Goal: Task Accomplishment & Management: Use online tool/utility

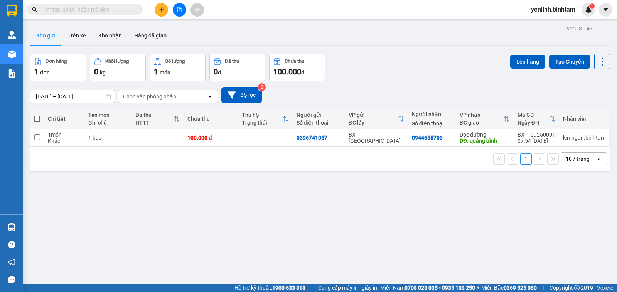
click at [179, 11] on icon "file-add" at bounding box center [179, 9] width 5 height 5
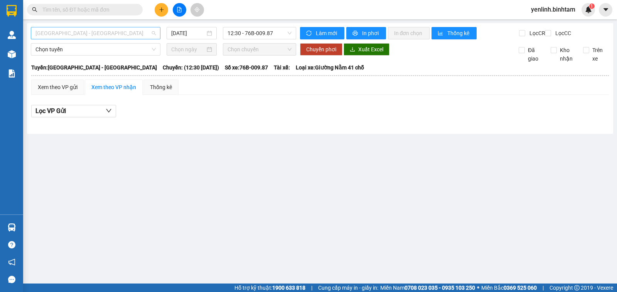
click at [87, 33] on span "Hà Nội - Quảng Ngãi" at bounding box center [95, 33] width 120 height 12
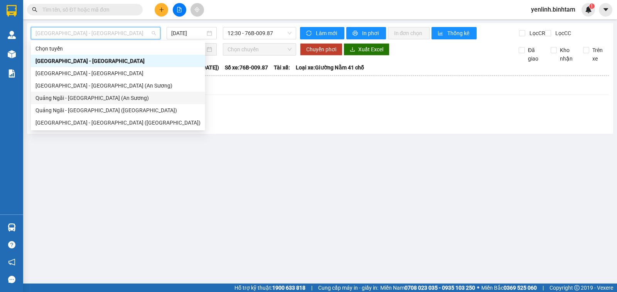
click at [87, 99] on div "Quảng Ngãi - Sài Gòn (An Sương)" at bounding box center [117, 98] width 165 height 8
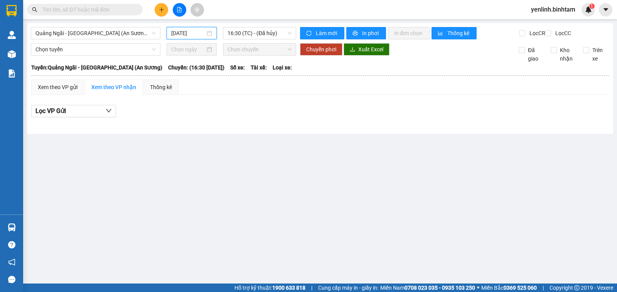
click at [185, 33] on input "11/09/2025" at bounding box center [188, 33] width 34 height 8
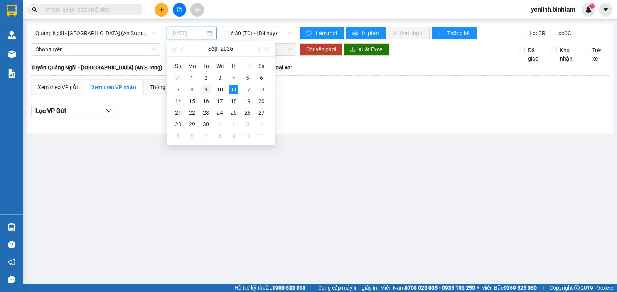
click at [204, 89] on div "9" at bounding box center [205, 89] width 9 height 9
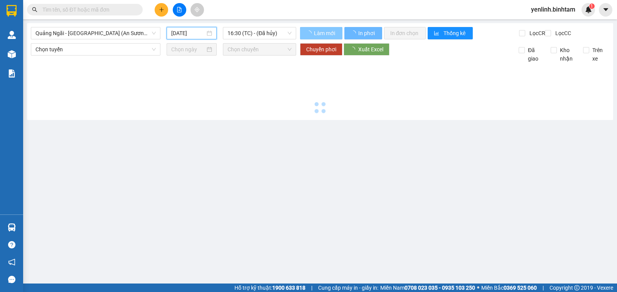
type input "09/09/2025"
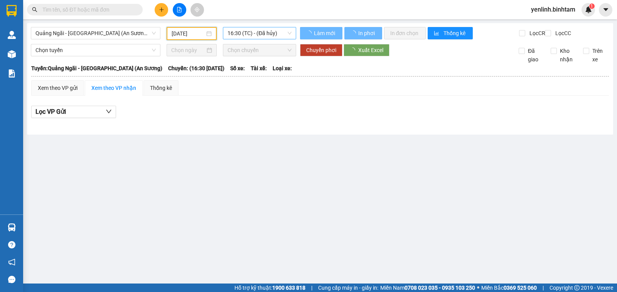
click at [271, 30] on span "16:30 (TC) - (Đã hủy)" at bounding box center [259, 33] width 64 height 12
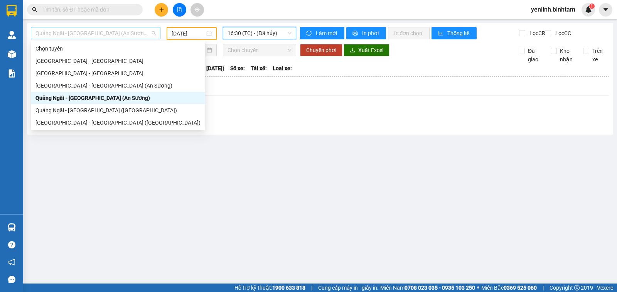
click at [110, 34] on span "Quảng Ngãi - Sài Gòn (An Sương)" at bounding box center [95, 33] width 120 height 12
click at [120, 108] on div "Quảng Ngãi - Sài Gòn (Vạn Phúc)" at bounding box center [117, 110] width 165 height 8
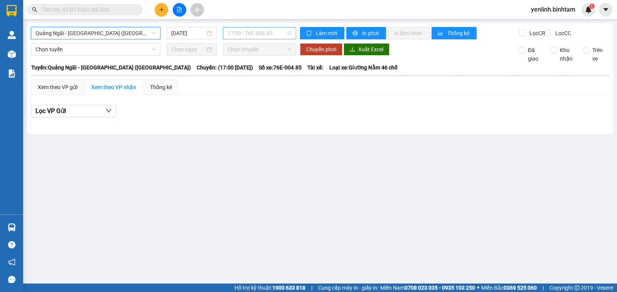
click at [239, 32] on span "17:00 - 76E-004.85" at bounding box center [259, 33] width 64 height 12
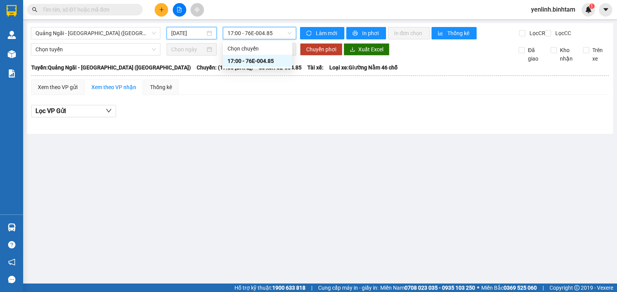
click at [187, 30] on input "11/09/2025" at bounding box center [188, 33] width 34 height 8
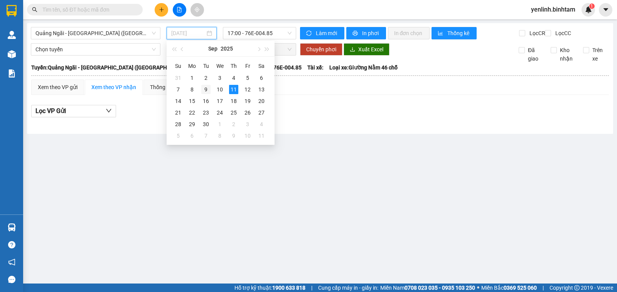
click at [207, 91] on div "9" at bounding box center [205, 89] width 9 height 9
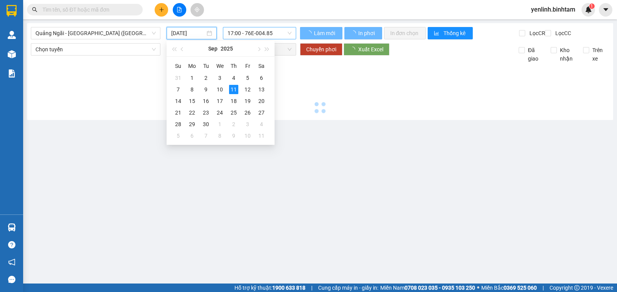
type input "09/09/2025"
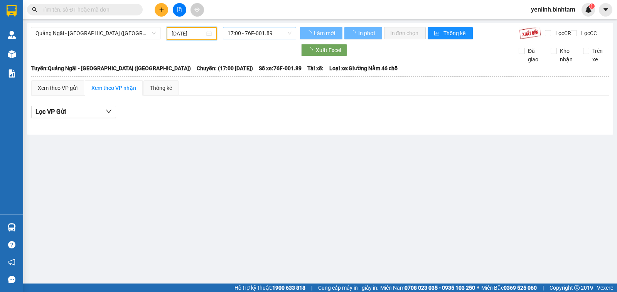
click at [261, 34] on span "17:00 - 76F-001.89" at bounding box center [259, 33] width 64 height 12
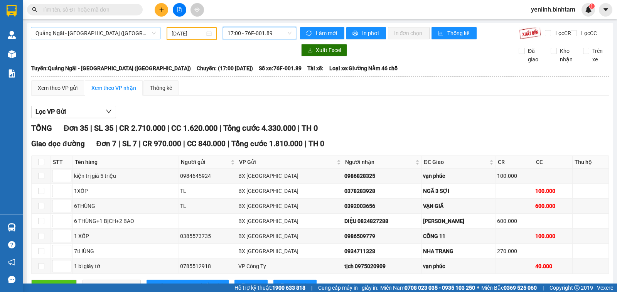
click at [126, 36] on span "Quảng Ngãi - Sài Gòn (Vạn Phúc)" at bounding box center [95, 33] width 120 height 12
click at [115, 32] on span "Quảng Ngãi - Sài Gòn (Vạn Phúc)" at bounding box center [95, 33] width 120 height 12
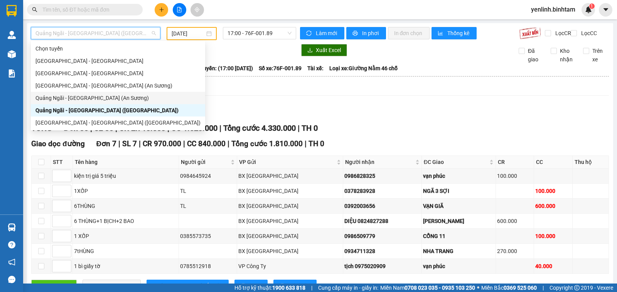
click at [105, 99] on div "Quảng Ngãi - Sài Gòn (An Sương)" at bounding box center [117, 98] width 165 height 8
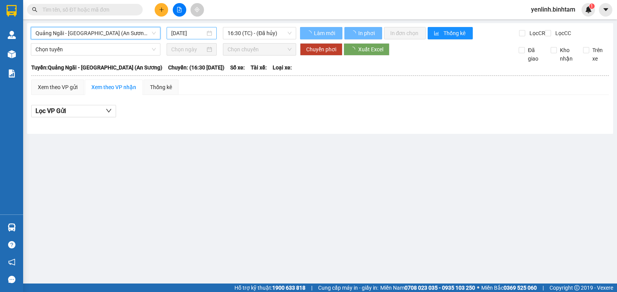
click at [189, 30] on input "11/09/2025" at bounding box center [188, 33] width 34 height 8
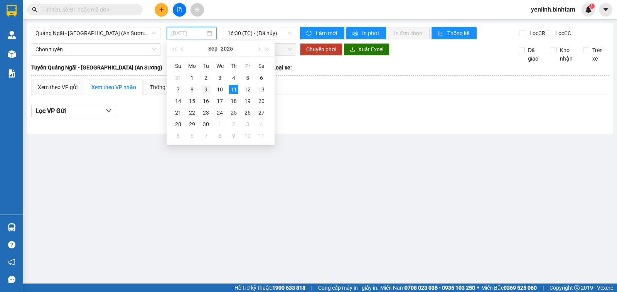
click at [207, 90] on div "9" at bounding box center [205, 89] width 9 height 9
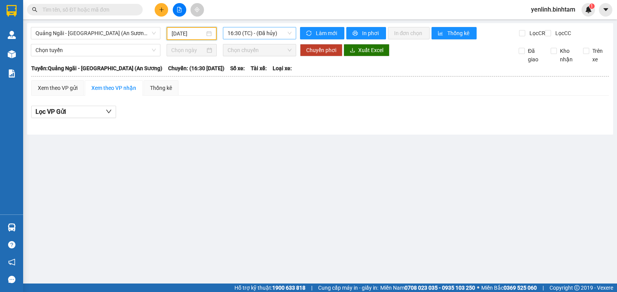
click at [275, 34] on span "16:30 (TC) - (Đã hủy)" at bounding box center [259, 33] width 64 height 12
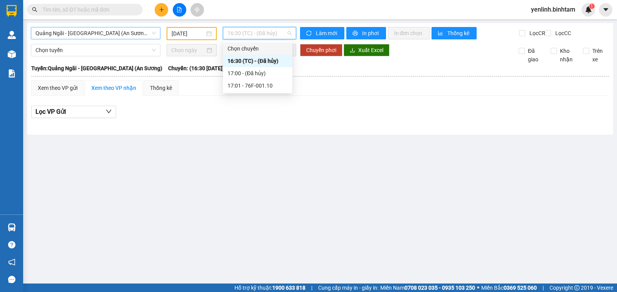
drag, startPoint x: 269, startPoint y: 87, endPoint x: 120, endPoint y: 34, distance: 158.8
click at [119, 34] on body "Kết quả tìm kiếm ( 0 ) Bộ lọc No Data yenlinh.binhtam 1 Quản Lý Quản lý khách h…" at bounding box center [308, 146] width 617 height 292
click at [120, 34] on span "Quảng Ngãi - Sài Gòn (An Sương)" at bounding box center [95, 33] width 120 height 12
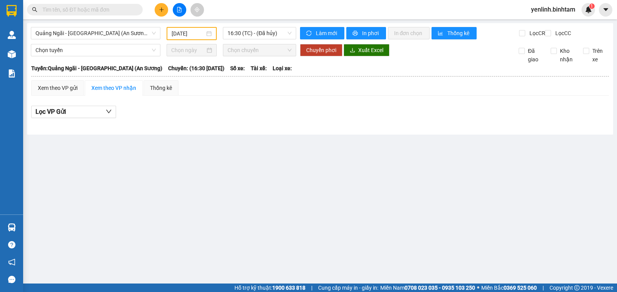
click at [170, 33] on div "09/09/2025" at bounding box center [192, 33] width 51 height 13
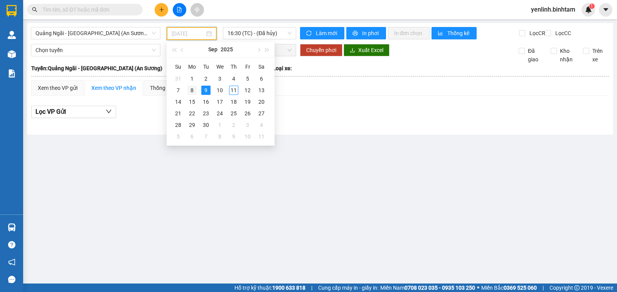
click at [189, 91] on div "8" at bounding box center [191, 90] width 9 height 9
type input "08/09/2025"
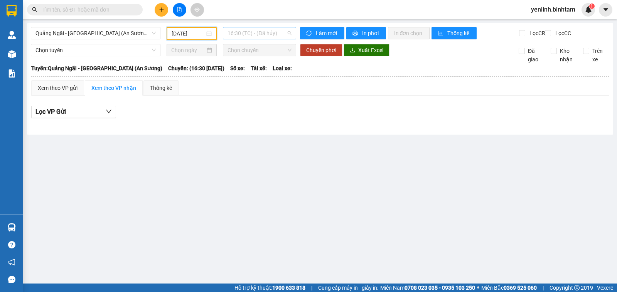
click at [269, 33] on span "16:30 (TC) - (Đã hủy)" at bounding box center [259, 33] width 64 height 12
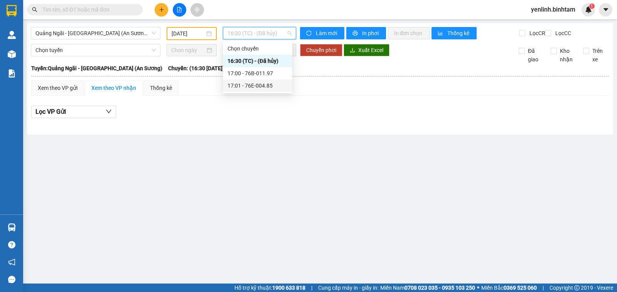
click at [259, 87] on div "17:01 - 76E-004.85" at bounding box center [257, 85] width 60 height 8
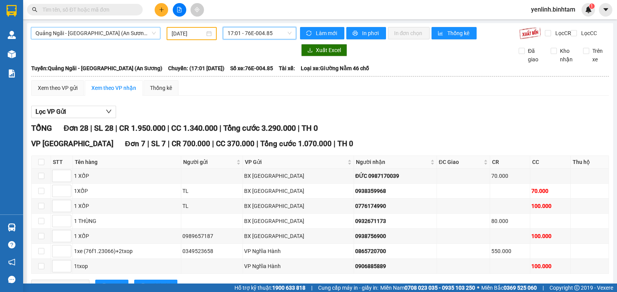
click at [117, 32] on span "Quảng Ngãi - Sài Gòn (An Sương)" at bounding box center [95, 33] width 120 height 12
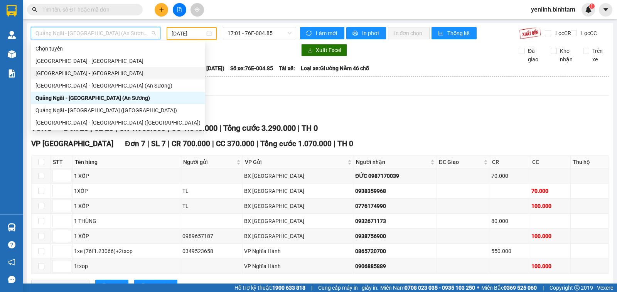
click at [93, 71] on div "Quảng Ngãi - Hà Nội" at bounding box center [117, 73] width 165 height 8
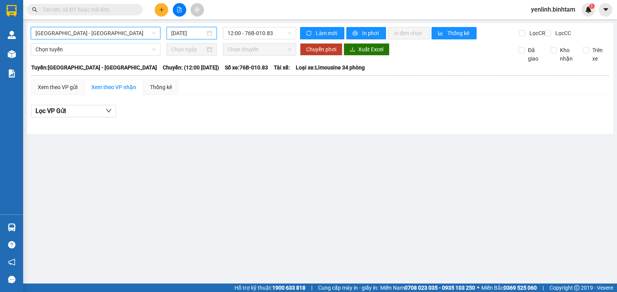
click at [197, 37] on input "11/09/2025" at bounding box center [188, 33] width 34 height 8
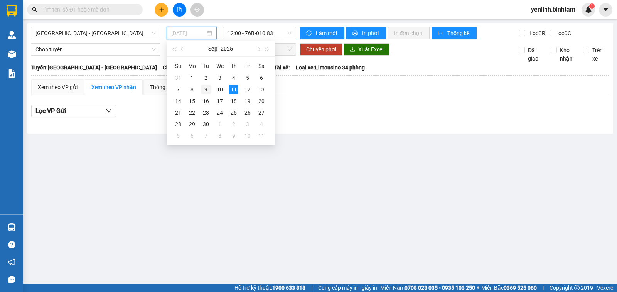
click at [204, 87] on div "9" at bounding box center [205, 89] width 9 height 9
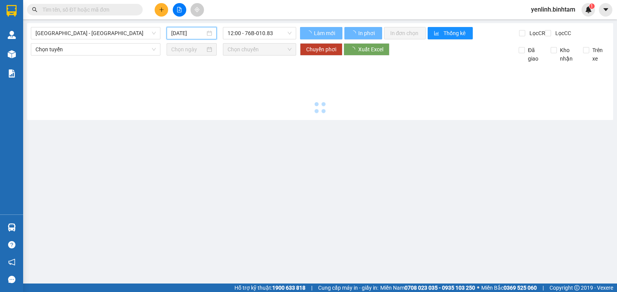
type input "09/09/2025"
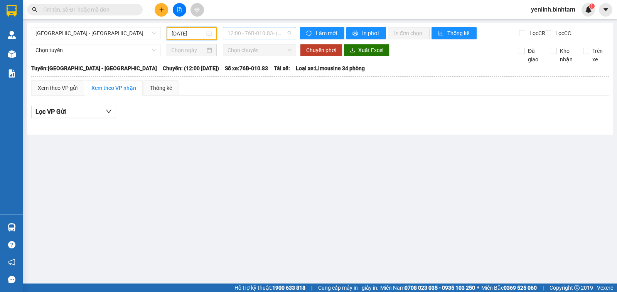
click at [242, 32] on span "12:00 - 76B-010.83 - (Đã hủy)" at bounding box center [259, 33] width 64 height 12
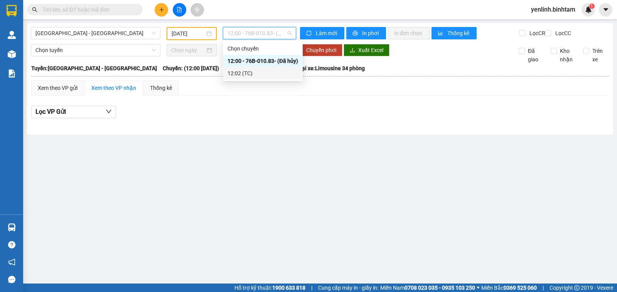
click at [264, 74] on div "12:02 (TC)" at bounding box center [262, 73] width 71 height 8
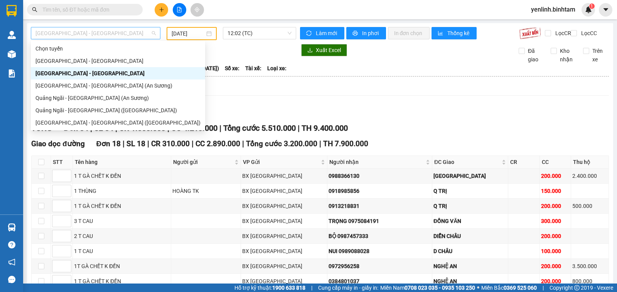
click at [101, 39] on div "Quảng Ngãi - Hà Nội" at bounding box center [96, 33] width 130 height 12
click at [96, 96] on div "Quảng Ngãi - Sài Gòn (An Sương)" at bounding box center [117, 98] width 165 height 8
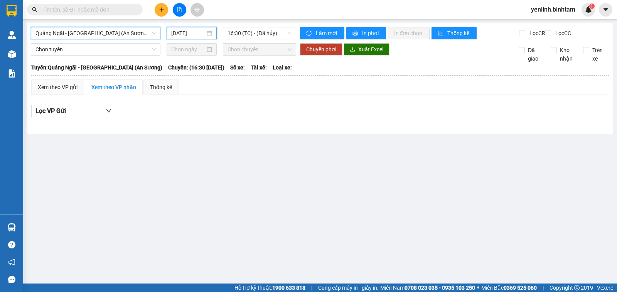
click at [197, 35] on input "11/09/2025" at bounding box center [188, 33] width 34 height 8
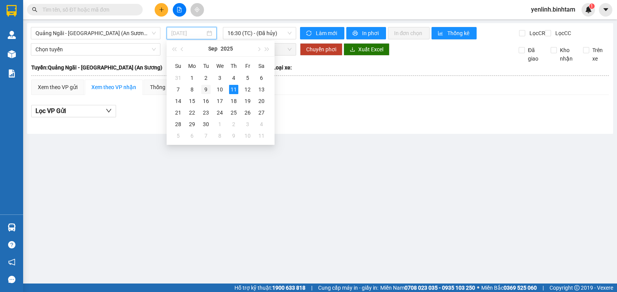
click at [204, 88] on div "9" at bounding box center [205, 89] width 9 height 9
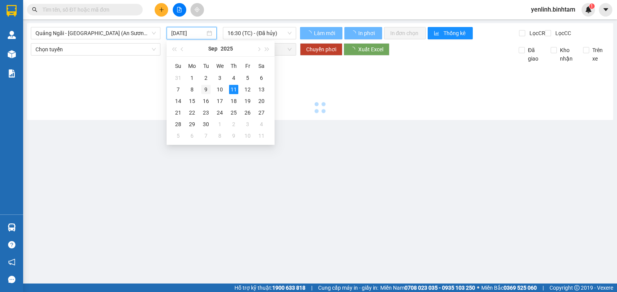
type input "09/09/2025"
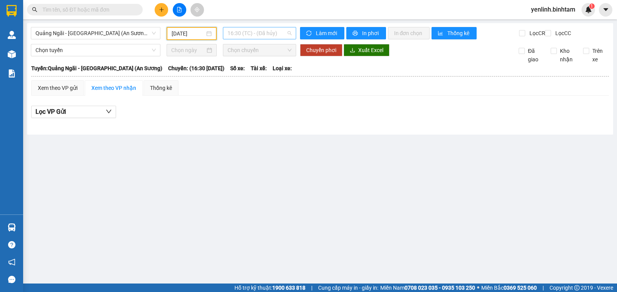
click at [248, 32] on span "16:30 (TC) - (Đã hủy)" at bounding box center [259, 33] width 64 height 12
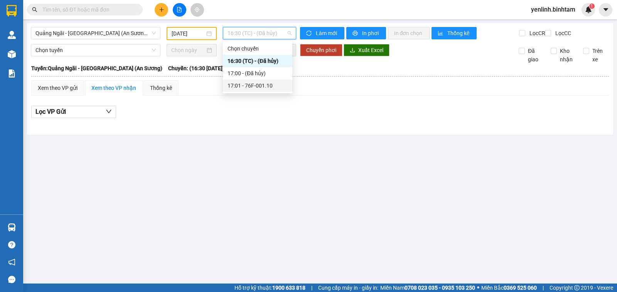
click at [244, 88] on div "17:01 - 76F-001.10" at bounding box center [257, 85] width 60 height 8
